Goal: Transaction & Acquisition: Subscribe to service/newsletter

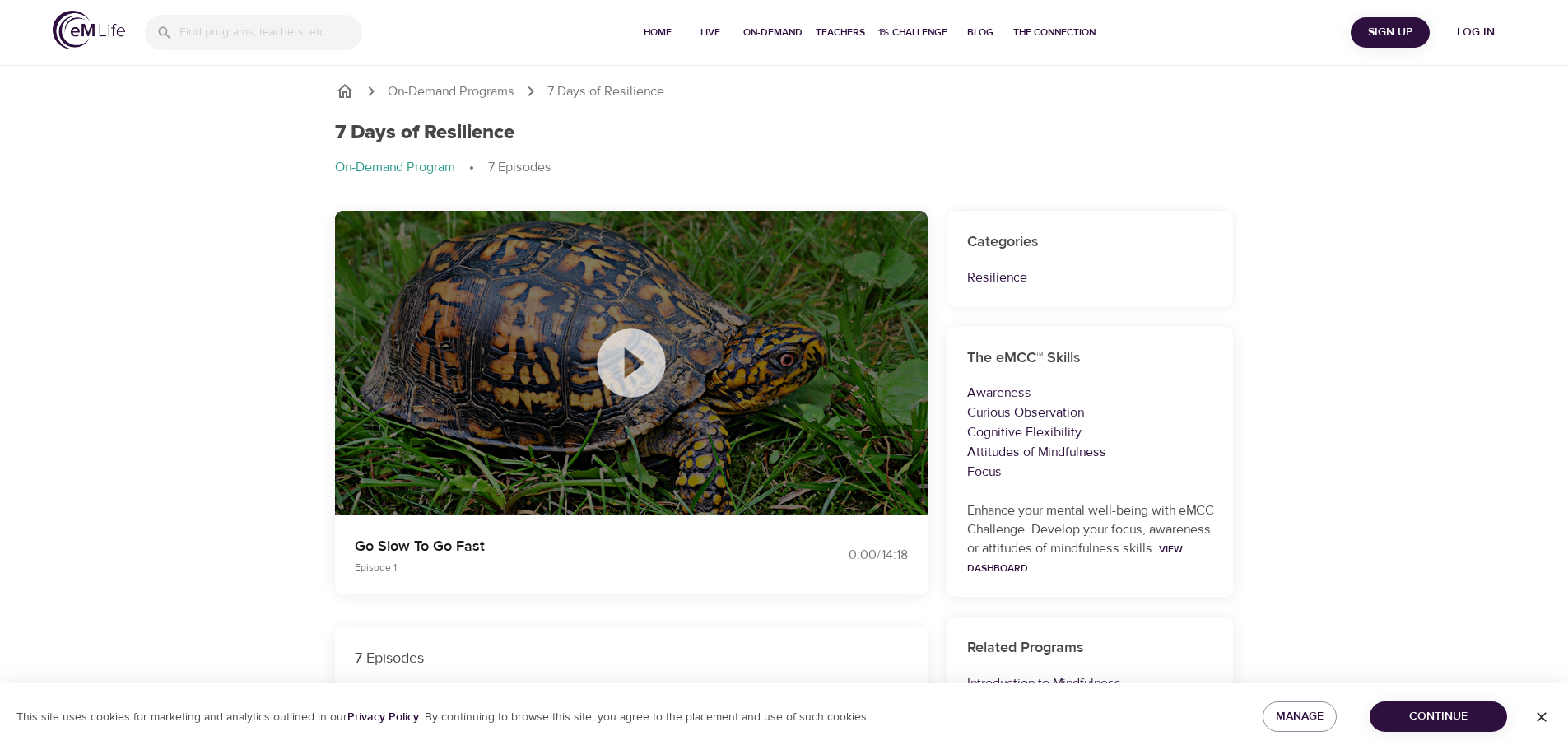
click at [624, 387] on icon at bounding box center [631, 362] width 68 height 68
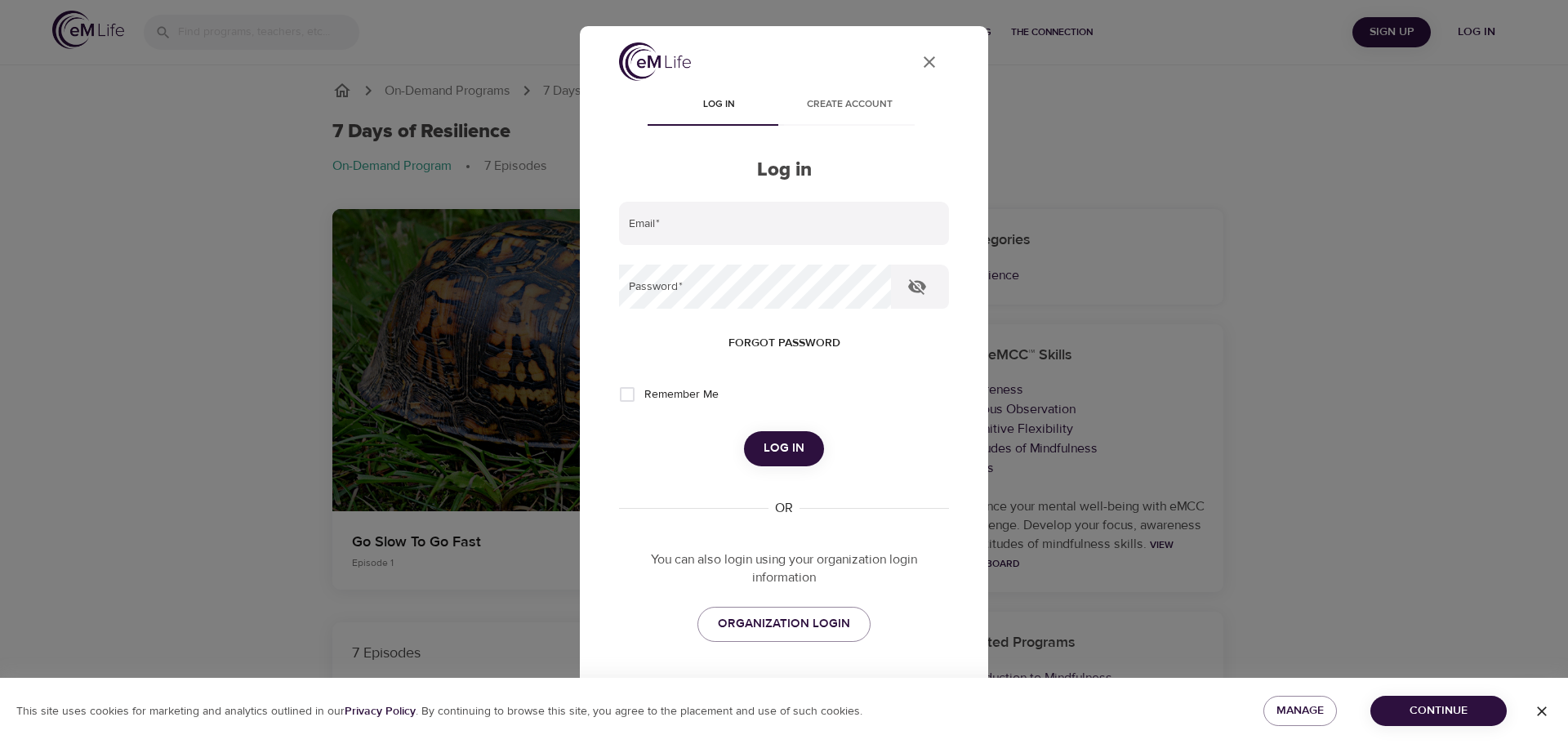
click at [919, 57] on icon "User Profile" at bounding box center [929, 62] width 19 height 19
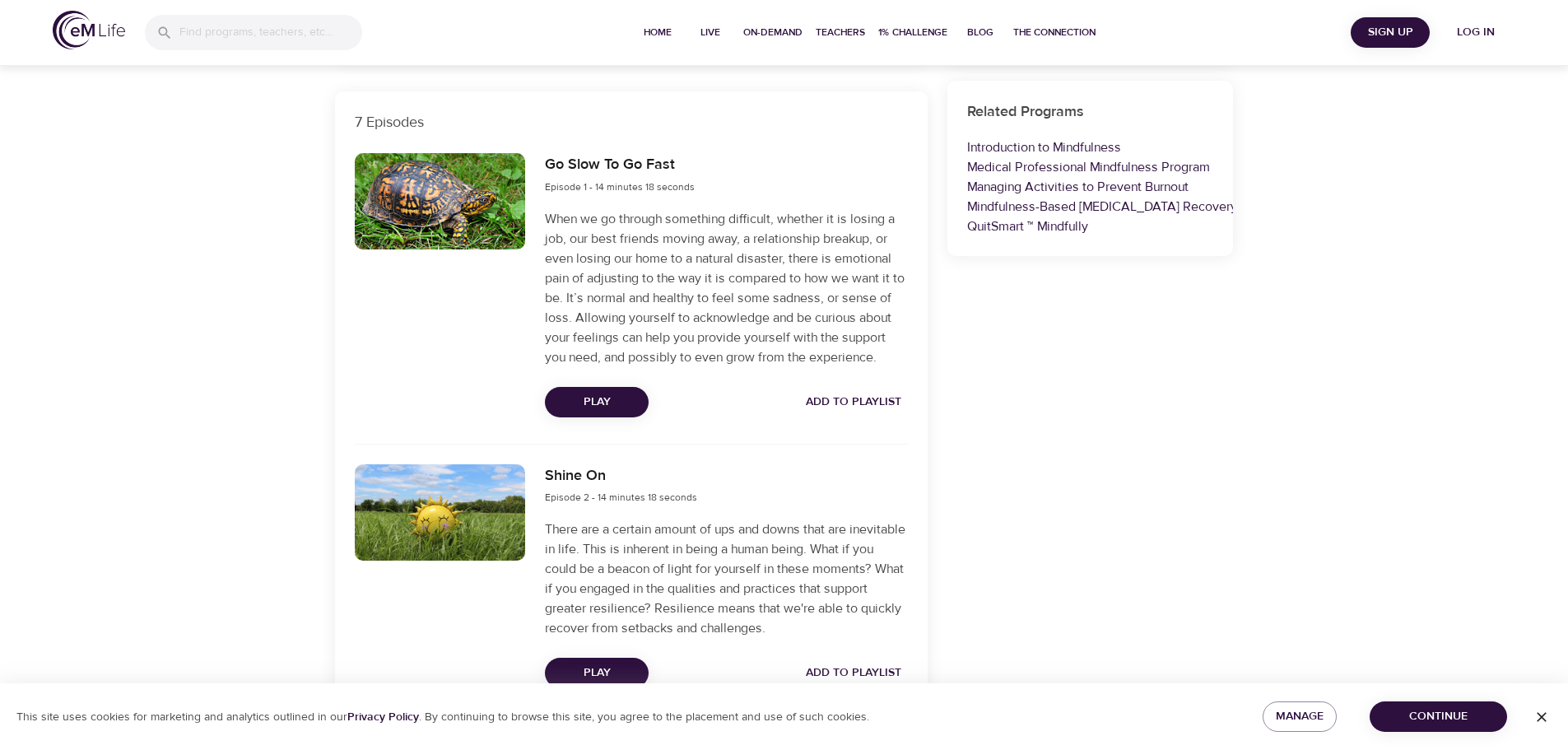
scroll to position [576, 0]
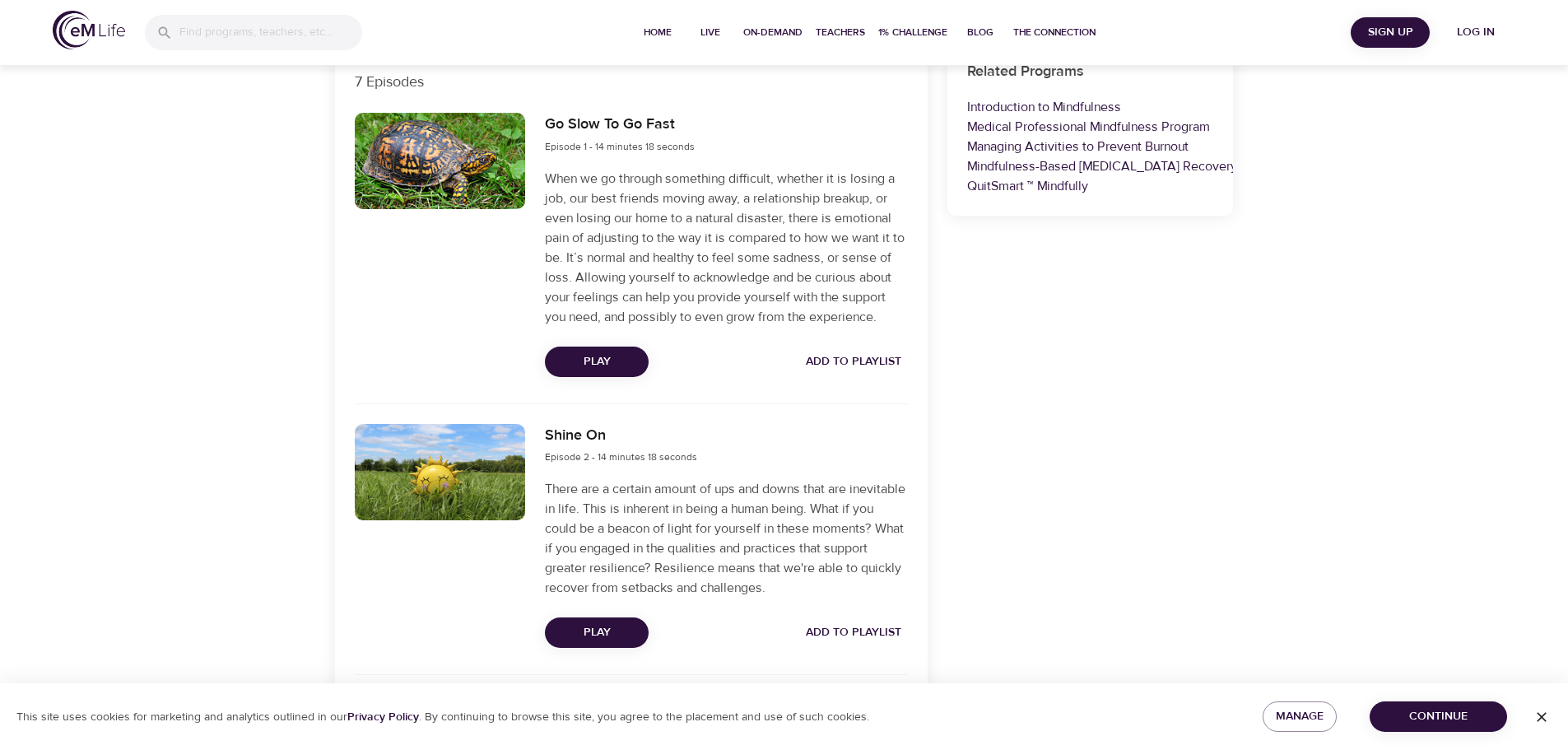
click at [640, 364] on div "Go Slow To Go Fast Episode 1 - 14 minutes 18 seconds When we go through somethi…" at bounding box center [725, 244] width 382 height 283
click at [627, 372] on span "Play" at bounding box center [597, 361] width 77 height 21
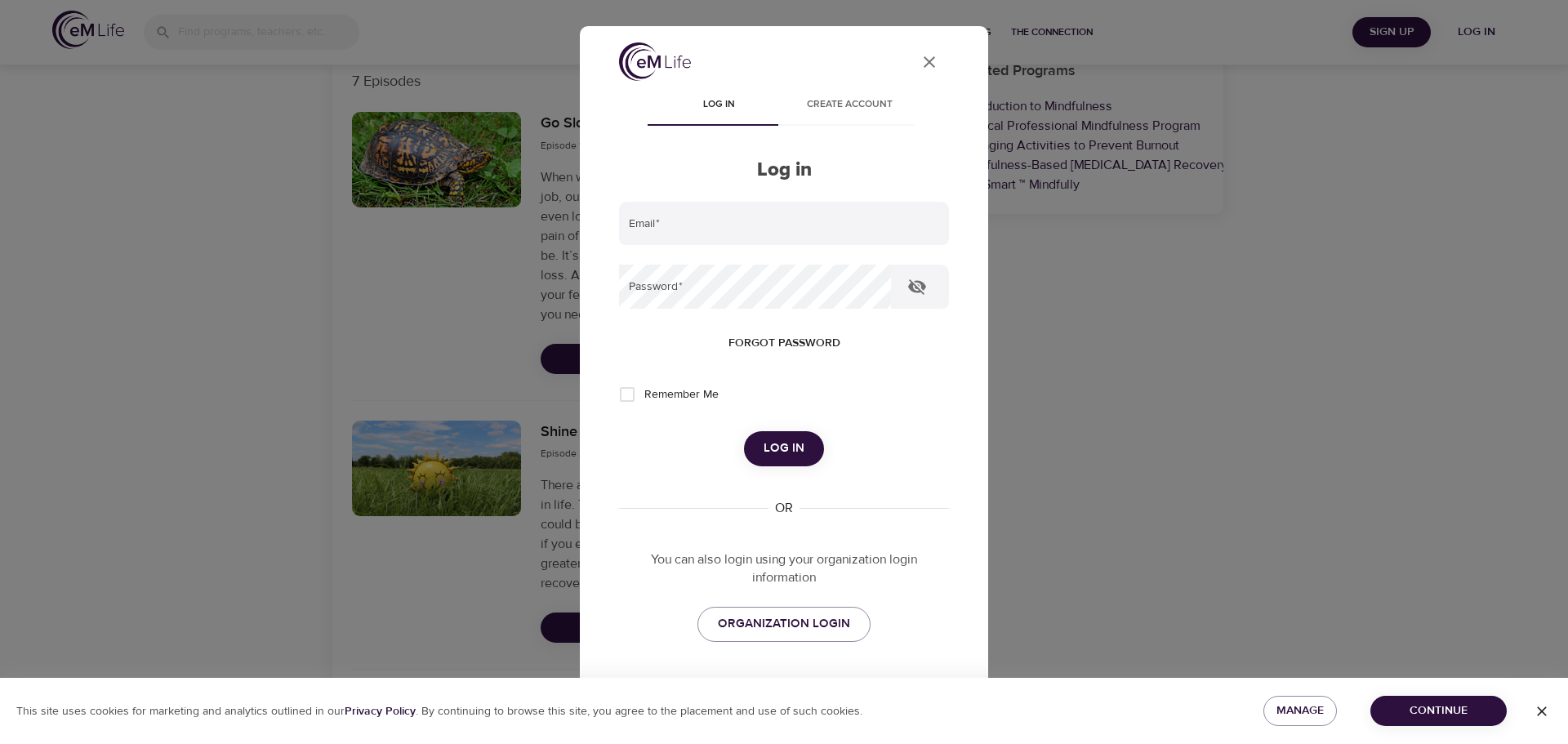
click at [867, 112] on span "Create account" at bounding box center [848, 105] width 111 height 17
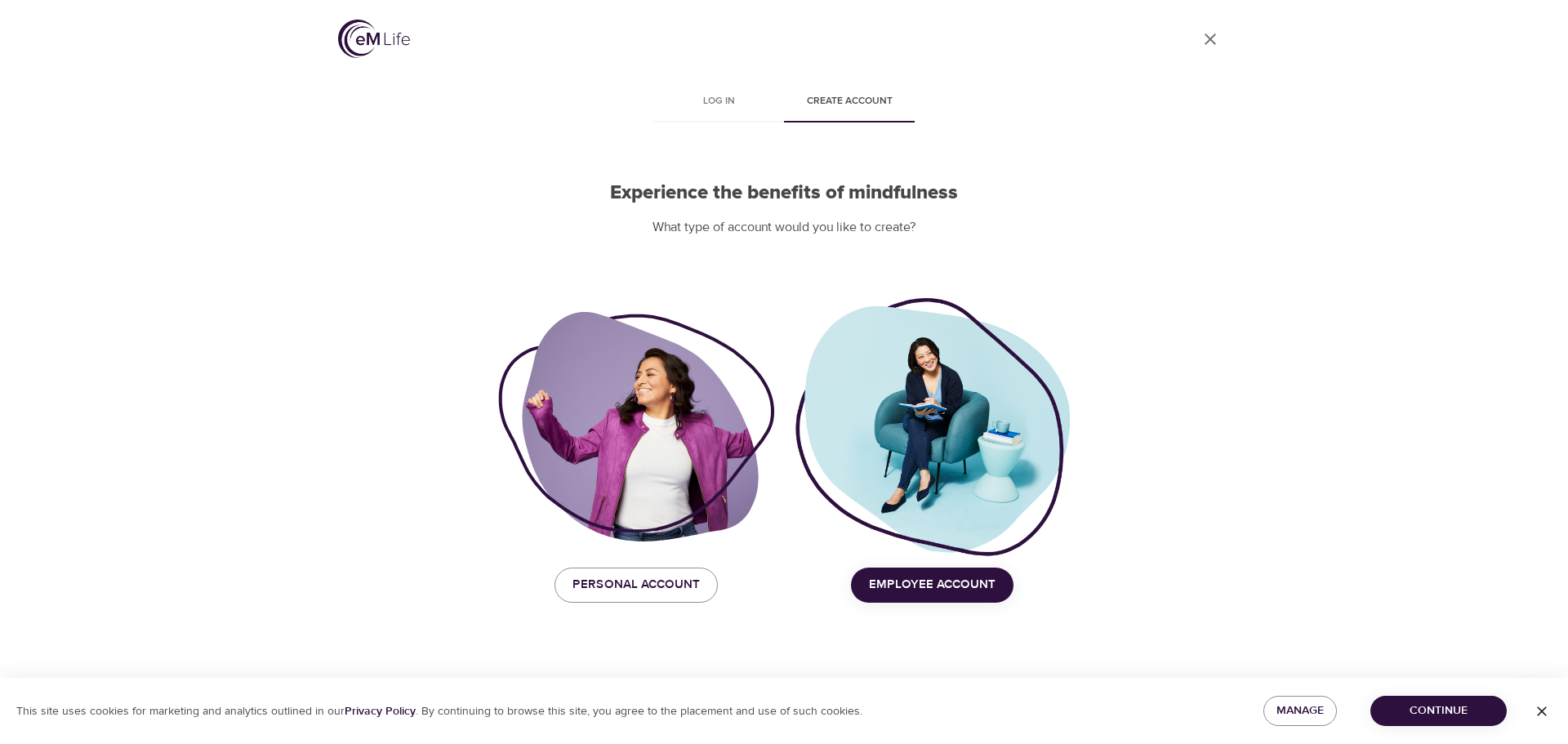
click at [904, 583] on span "Employee Account" at bounding box center [932, 585] width 127 height 21
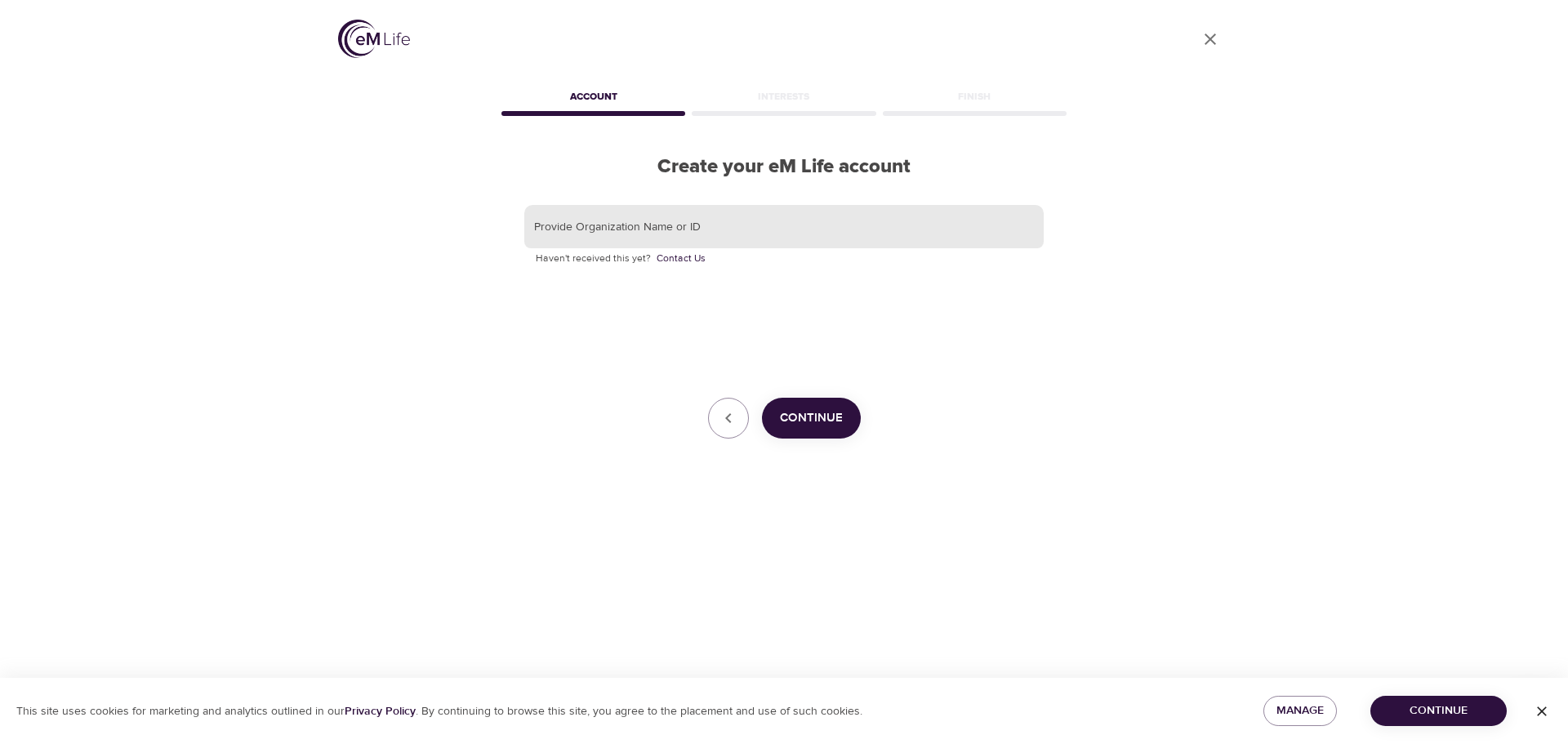
click at [783, 244] on input "text" at bounding box center [784, 228] width 519 height 45
